Goal: Find specific page/section: Find specific page/section

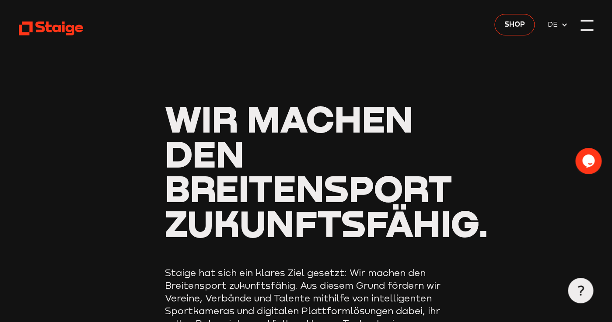
click at [588, 26] on div at bounding box center [586, 25] width 13 height 13
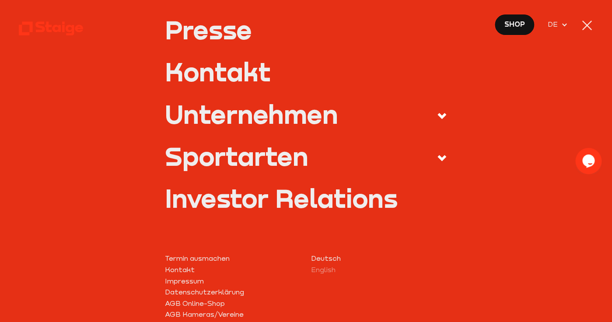
scroll to position [333, 0]
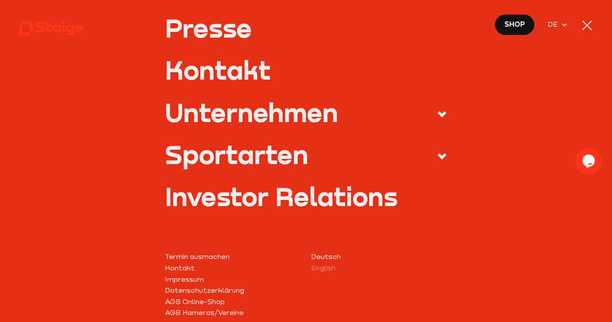
click at [440, 157] on use at bounding box center [441, 156] width 9 height 6
click at [0, 0] on input "Sportarten" at bounding box center [0, 0] width 0 height 0
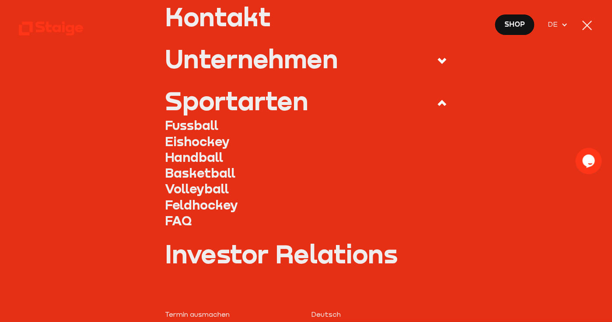
scroll to position [279, 0]
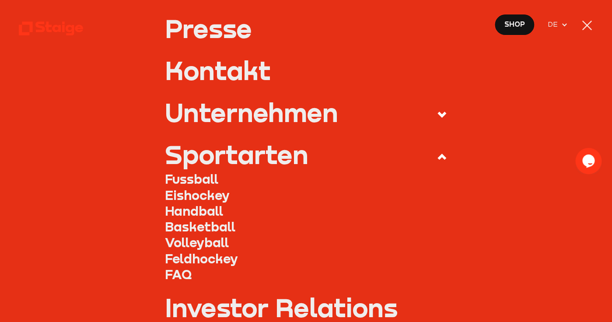
click at [205, 178] on link "Fussball" at bounding box center [306, 179] width 282 height 16
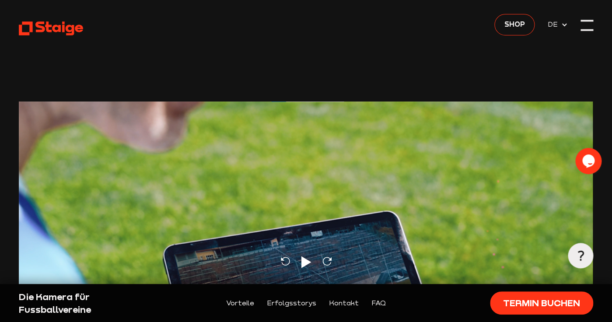
click at [590, 24] on div at bounding box center [586, 25] width 13 height 13
